Goal: Communication & Community: Answer question/provide support

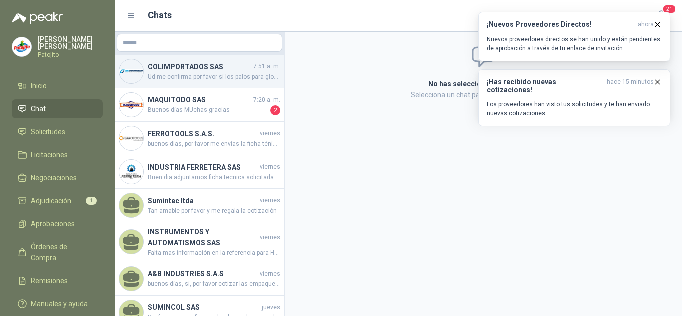
click at [172, 78] on span "Ud me confirma por favor si los palos para globo que me esta cotizando correspo…" at bounding box center [214, 76] width 132 height 9
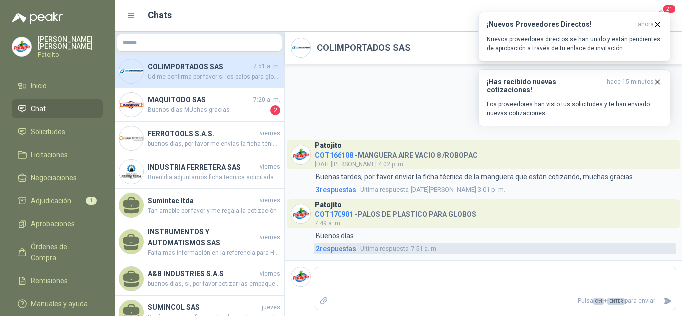
click at [339, 250] on span "2 respuesta s" at bounding box center [336, 248] width 41 height 11
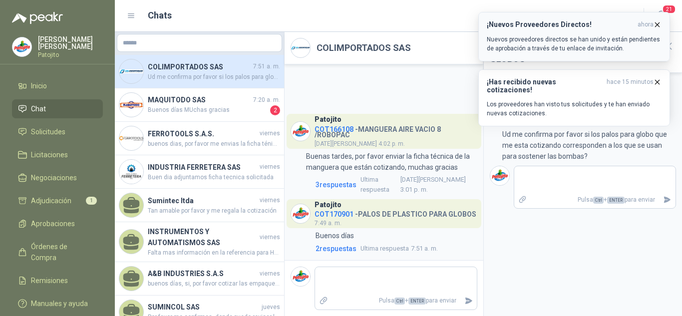
click at [654, 23] on icon "button" at bounding box center [657, 24] width 8 height 8
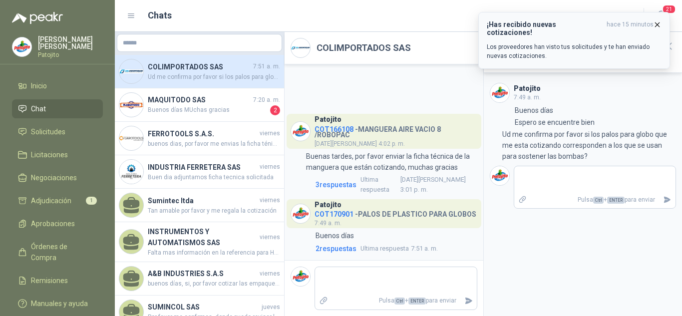
click at [658, 22] on icon "button" at bounding box center [657, 24] width 8 height 8
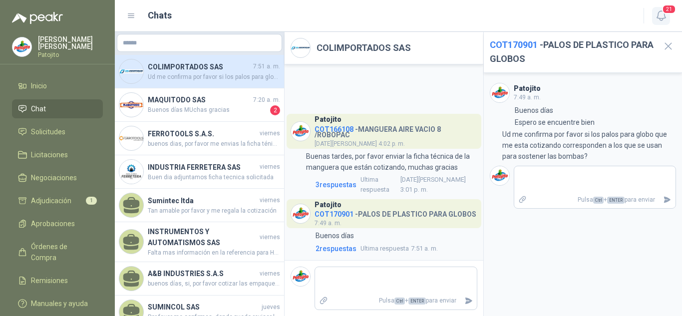
click at [663, 10] on span "21" at bounding box center [669, 8] width 14 height 9
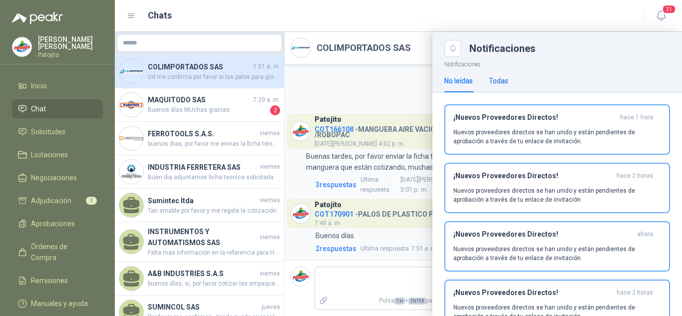
click at [508, 77] on div "Todas" at bounding box center [498, 80] width 19 height 11
click at [501, 83] on div "Todas" at bounding box center [498, 80] width 19 height 11
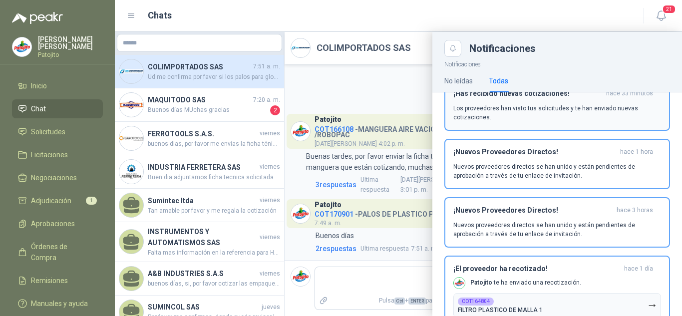
scroll to position [100, 0]
